Goal: Task Accomplishment & Management: Use online tool/utility

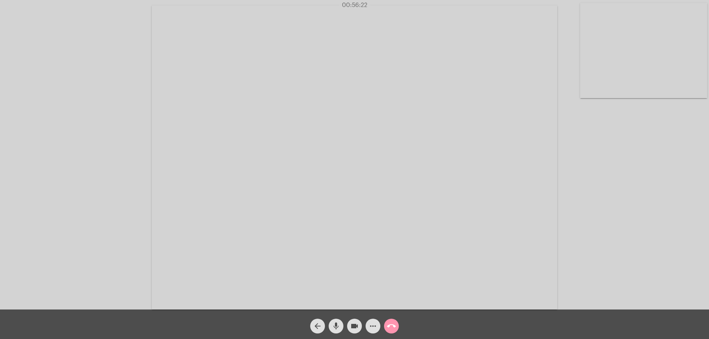
click at [317, 323] on mat-icon "arrow_back" at bounding box center [317, 326] width 9 height 9
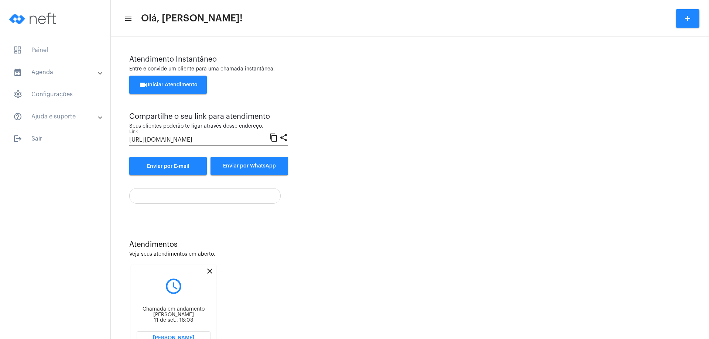
click at [209, 271] on mat-icon "close" at bounding box center [209, 271] width 9 height 9
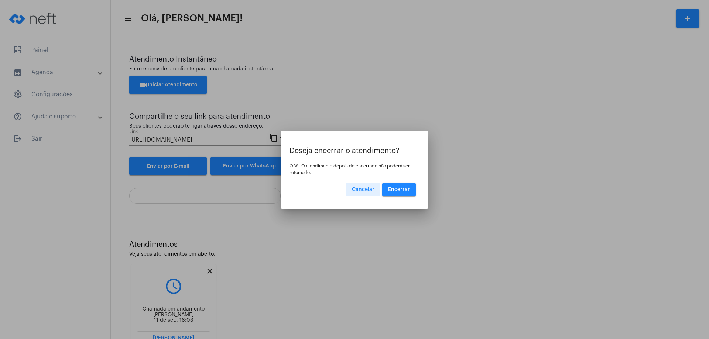
click at [395, 187] on span "Encerrar" at bounding box center [399, 189] width 22 height 5
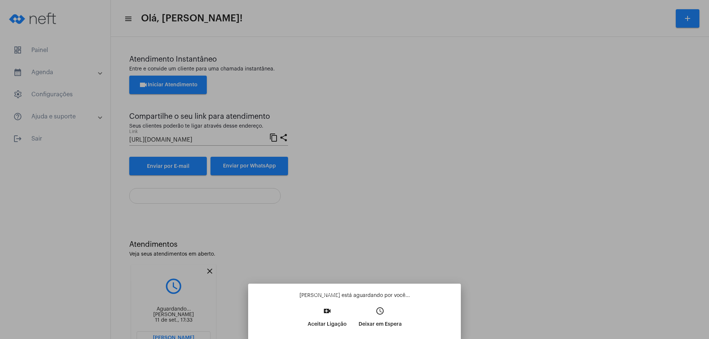
drag, startPoint x: 326, startPoint y: 310, endPoint x: 335, endPoint y: 308, distance: 9.5
click at [326, 309] on mat-icon "video_call" at bounding box center [327, 311] width 9 height 9
